Goal: Information Seeking & Learning: Learn about a topic

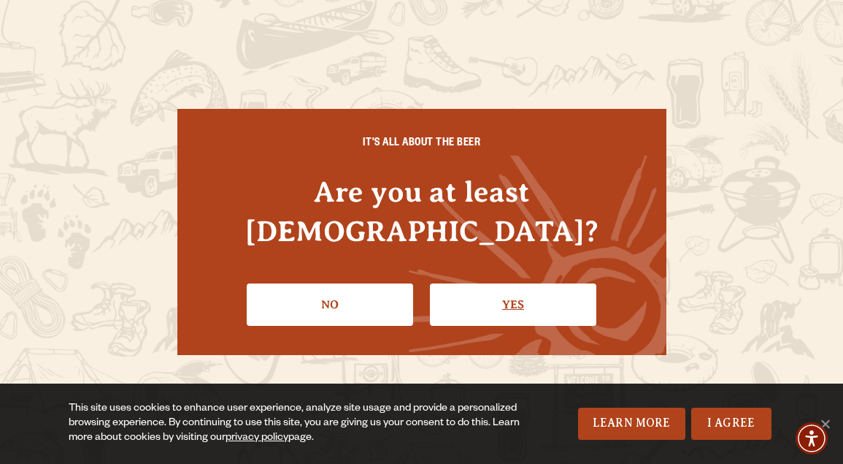
click at [520, 283] on link "Yes" at bounding box center [513, 304] width 166 height 42
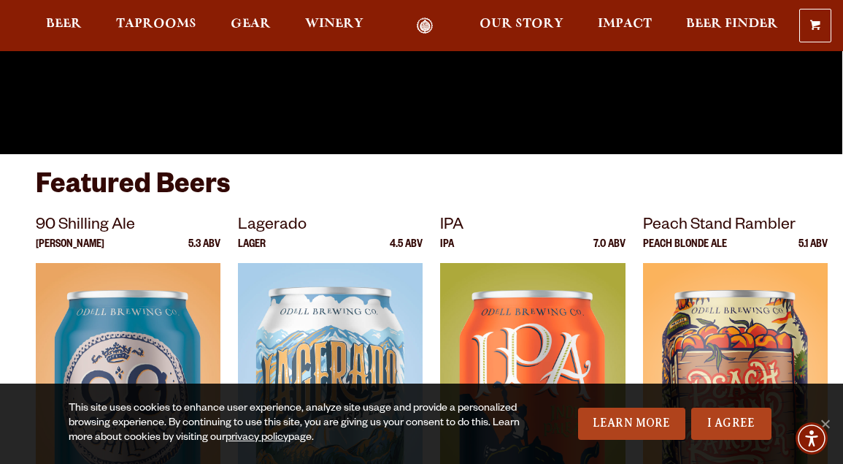
scroll to position [324, 0]
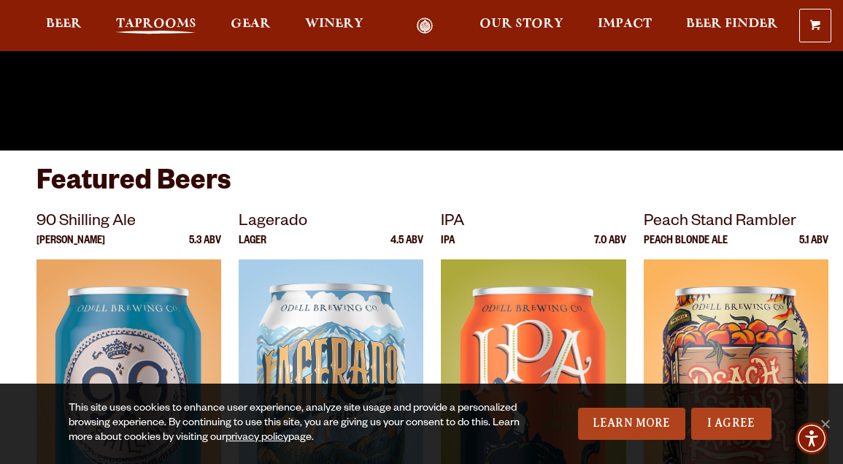
click at [179, 21] on span "Taprooms" at bounding box center [156, 24] width 80 height 12
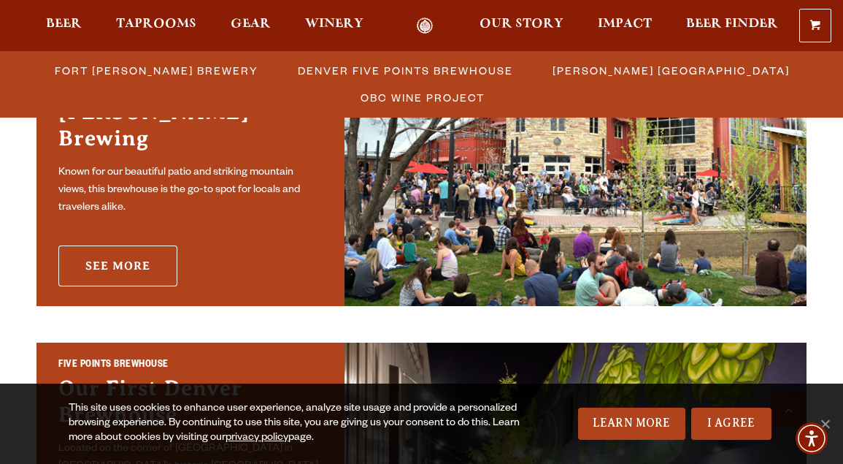
scroll to position [542, 0]
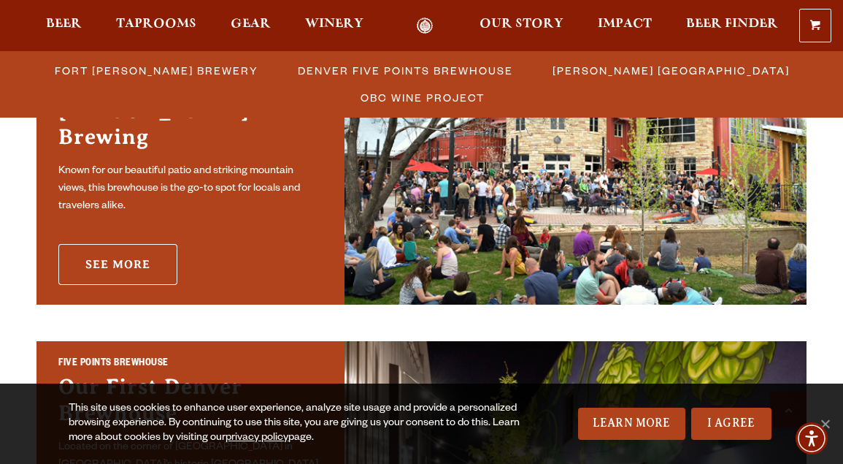
click at [153, 249] on link "See More" at bounding box center [117, 264] width 119 height 41
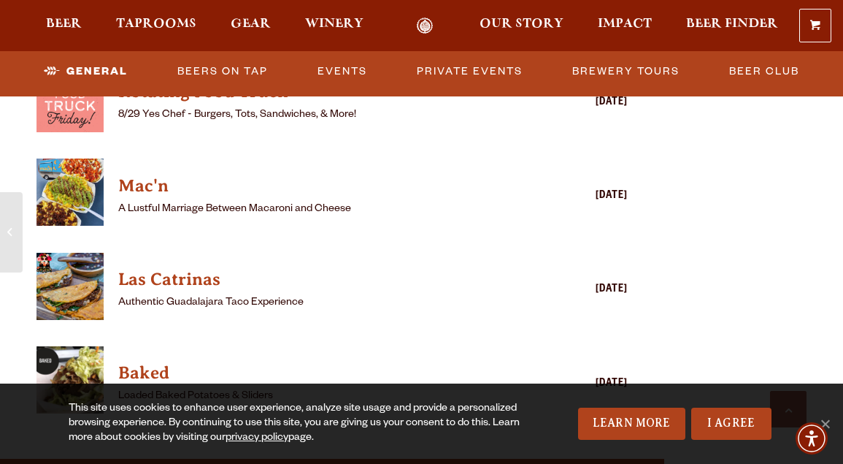
scroll to position [1825, 0]
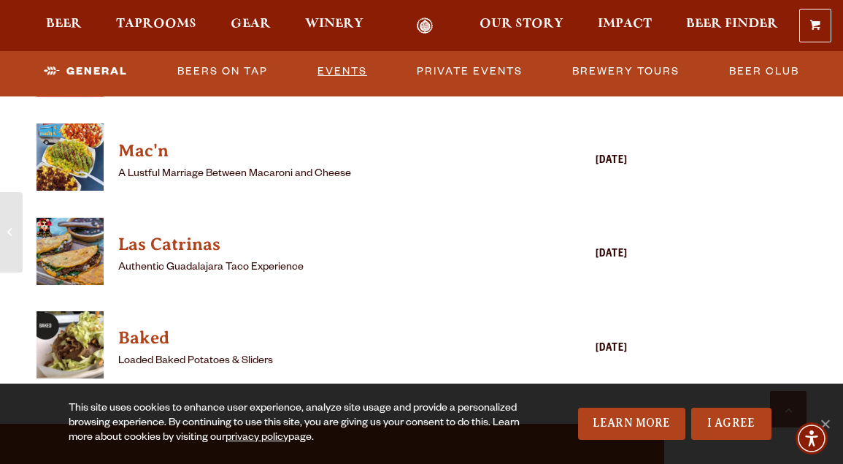
click at [345, 68] on link "Events" at bounding box center [342, 72] width 61 height 34
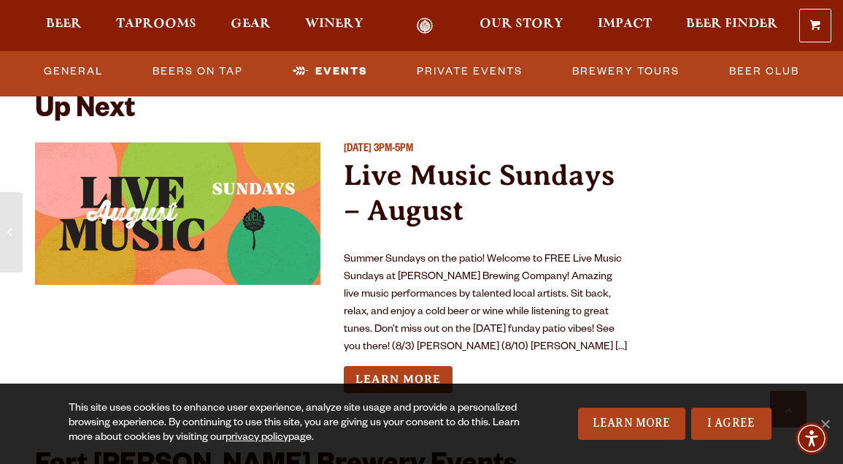
scroll to position [3178, 0]
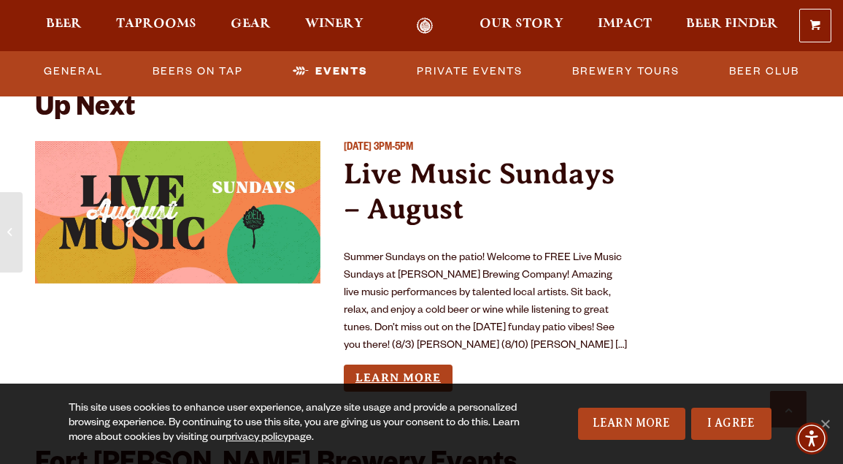
click at [392, 364] on link "Learn More" at bounding box center [398, 377] width 109 height 27
